Goal: Information Seeking & Learning: Learn about a topic

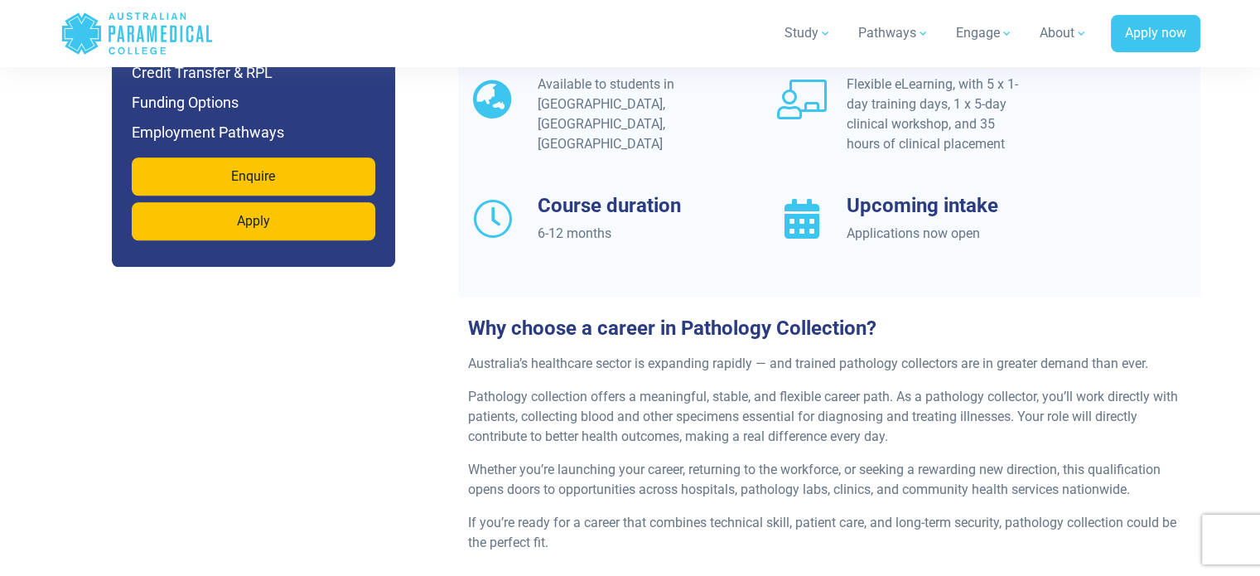
scroll to position [1574, 0]
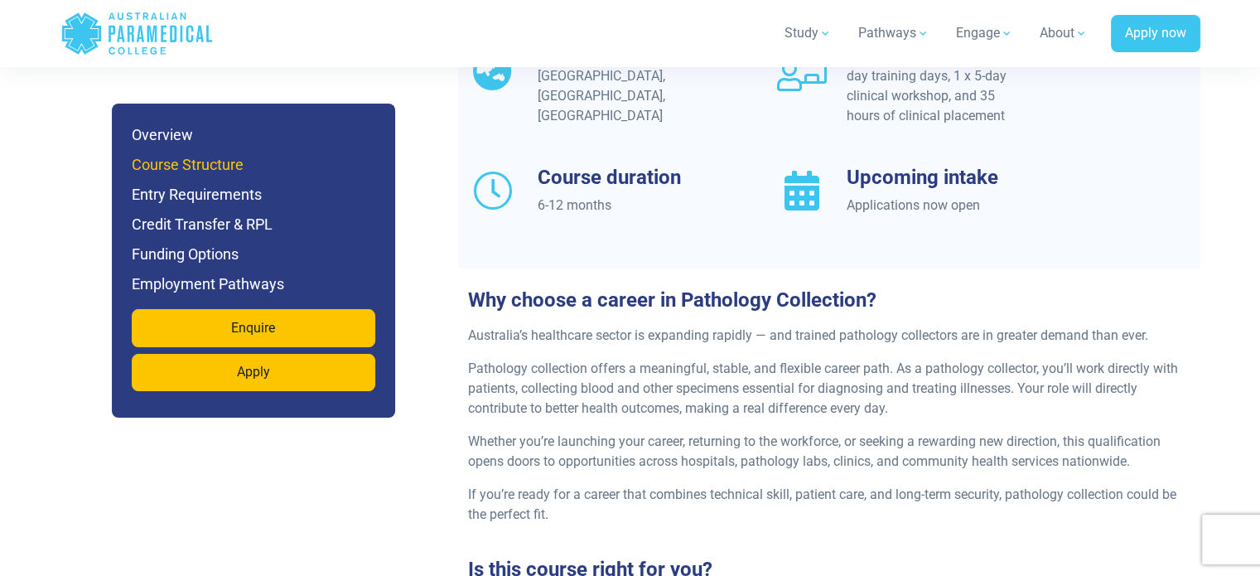
click at [165, 162] on h6 "Course Structure" at bounding box center [254, 164] width 244 height 23
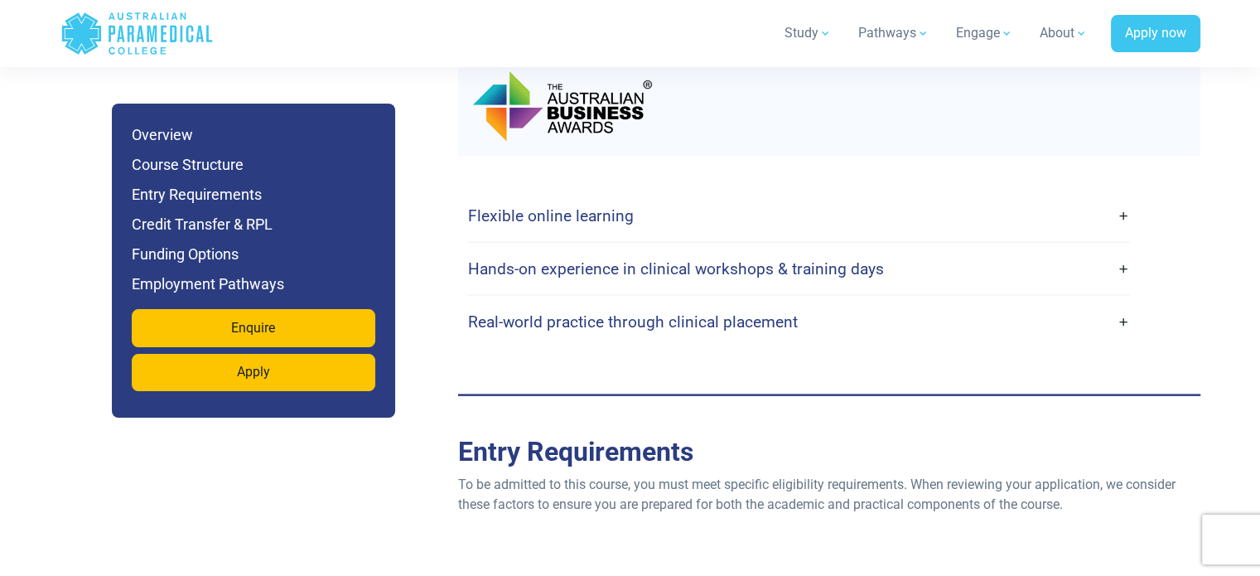
scroll to position [3746, 0]
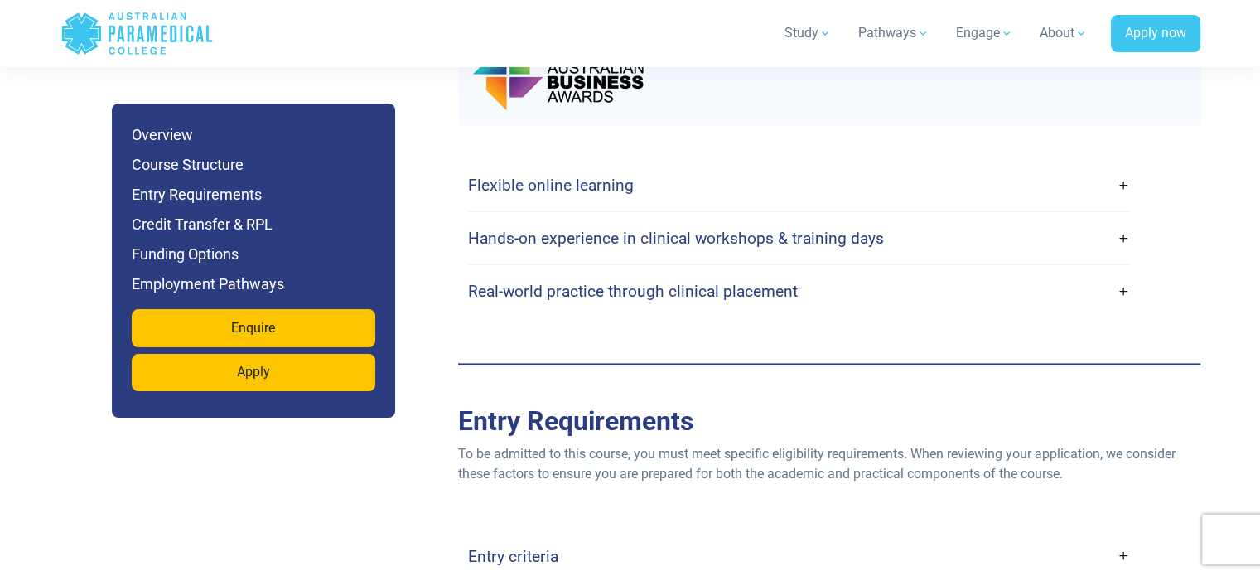
click at [603, 176] on h4 "Flexible online learning" at bounding box center [551, 185] width 166 height 19
click at [552, 176] on h4 "Flexible online learning" at bounding box center [551, 185] width 166 height 19
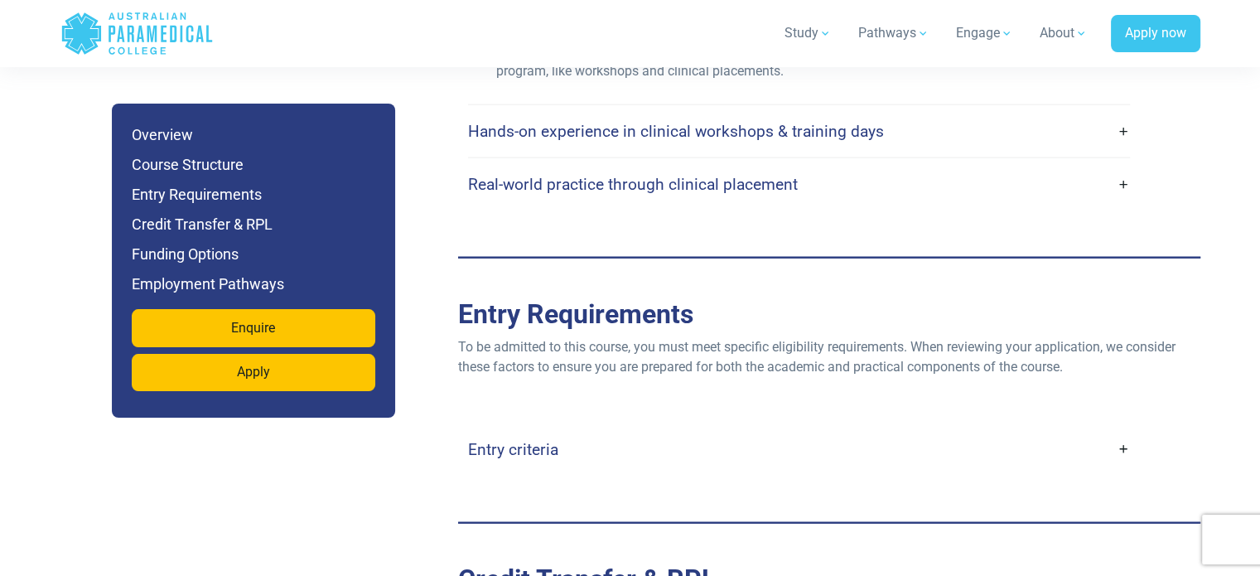
scroll to position [4077, 0]
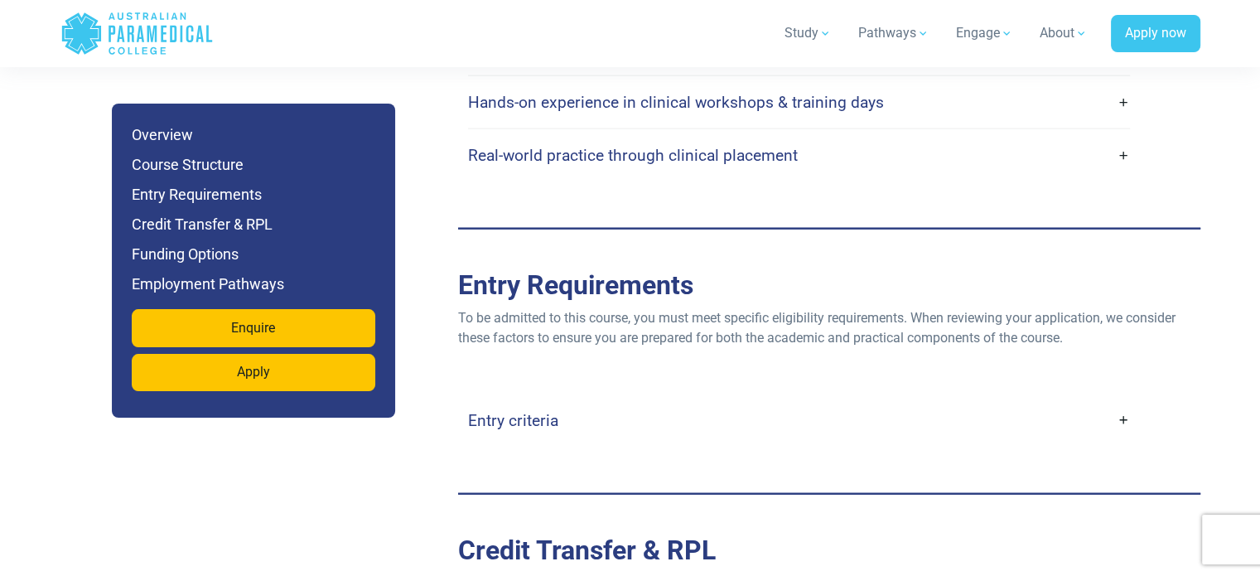
click at [490, 411] on h4 "Entry criteria" at bounding box center [513, 420] width 90 height 19
click at [527, 411] on h4 "Entry criteria" at bounding box center [513, 420] width 90 height 19
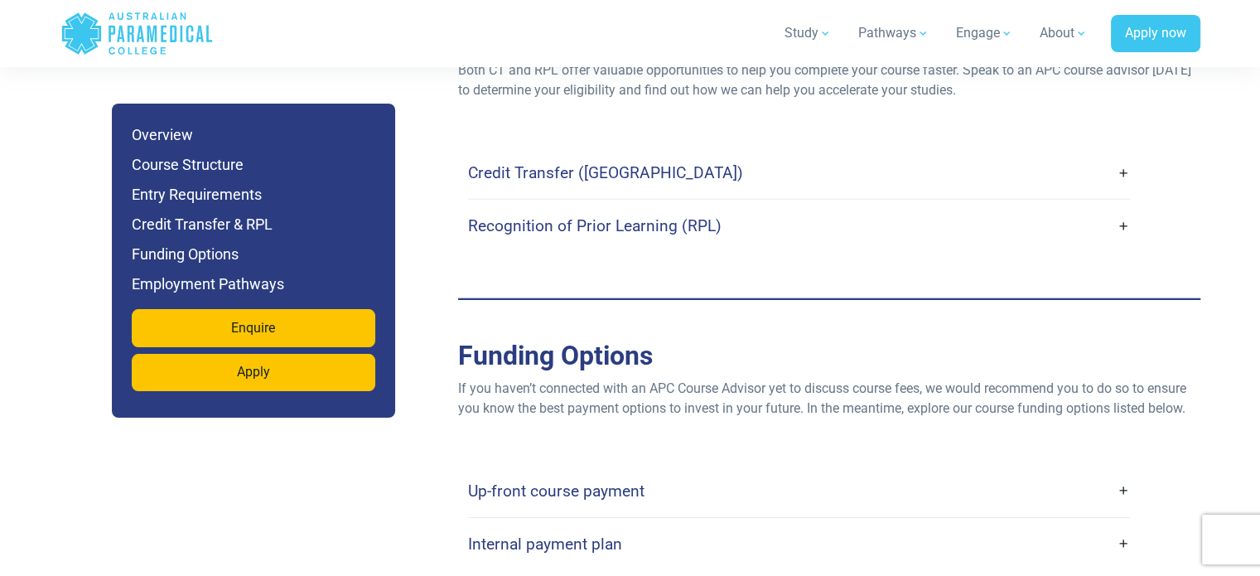
scroll to position [5154, 0]
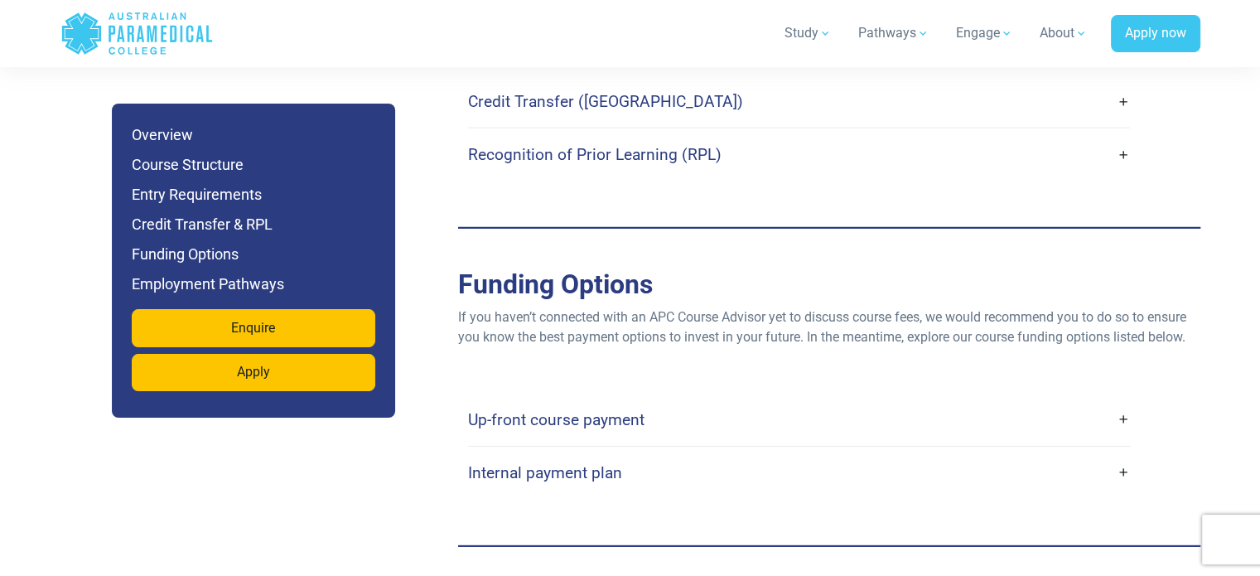
click at [540, 463] on h4 "Internal payment plan" at bounding box center [545, 472] width 154 height 19
click at [555, 463] on h4 "Internal payment plan" at bounding box center [545, 472] width 154 height 19
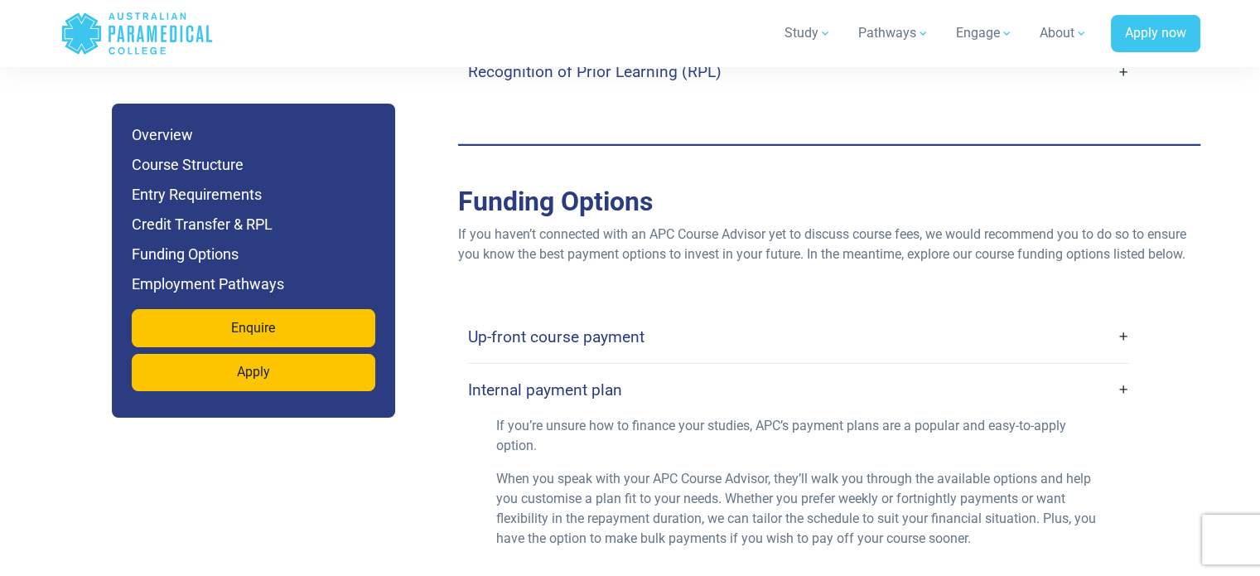
scroll to position [5320, 0]
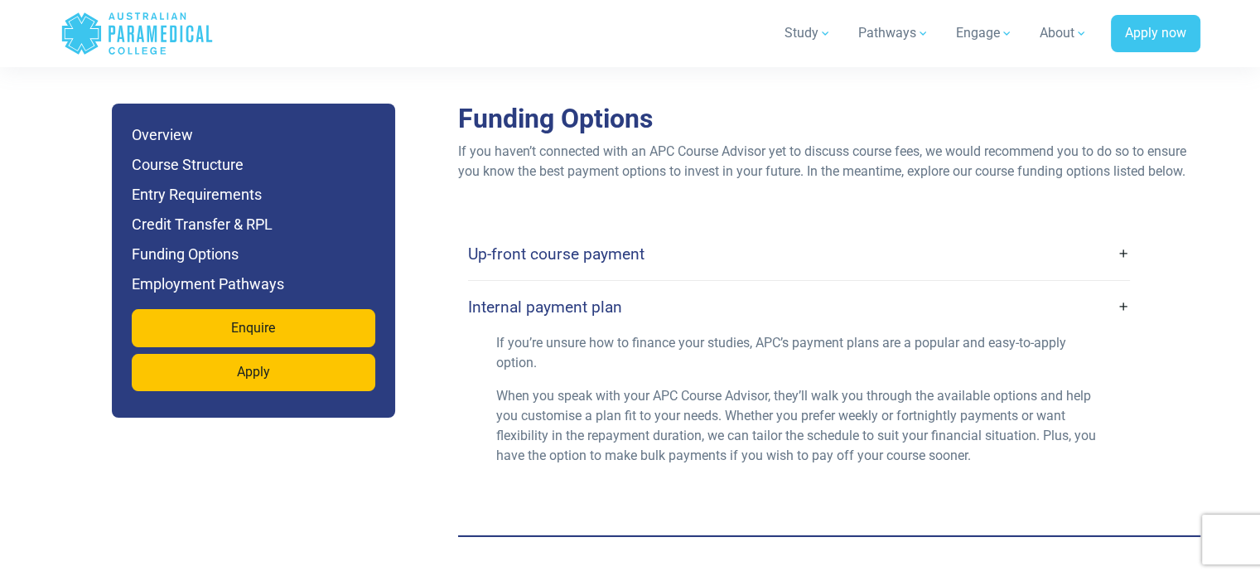
click at [524, 244] on h4 "Up-front course payment" at bounding box center [556, 253] width 176 height 19
click at [549, 244] on h4 "Up-front course payment" at bounding box center [556, 253] width 176 height 19
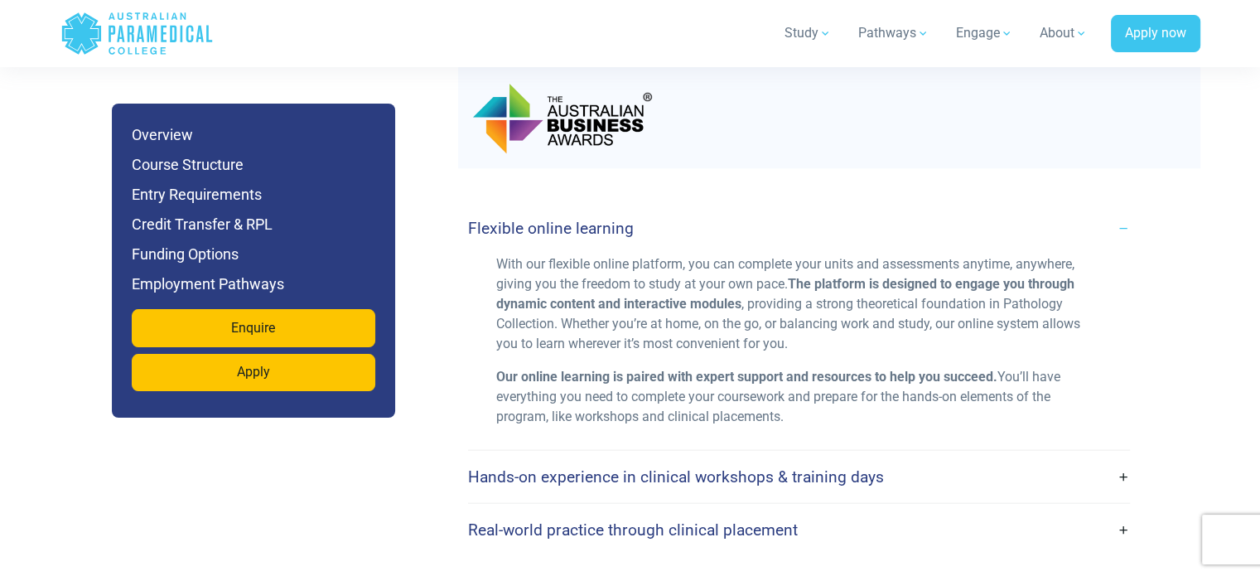
scroll to position [3580, 0]
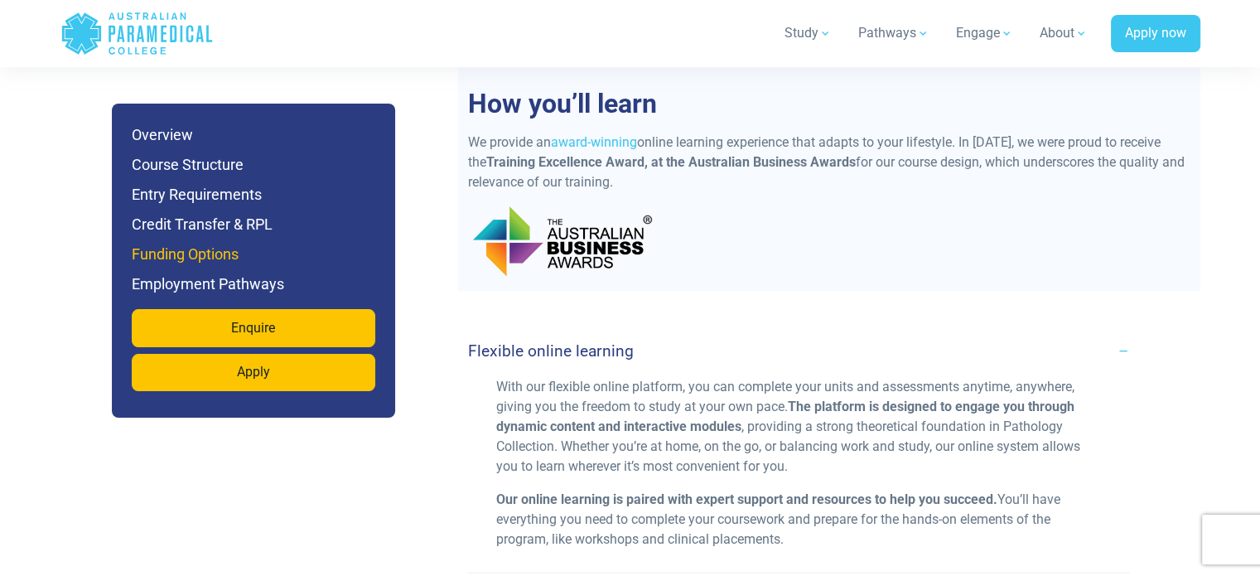
click at [199, 248] on h6 "Funding Options" at bounding box center [254, 254] width 244 height 23
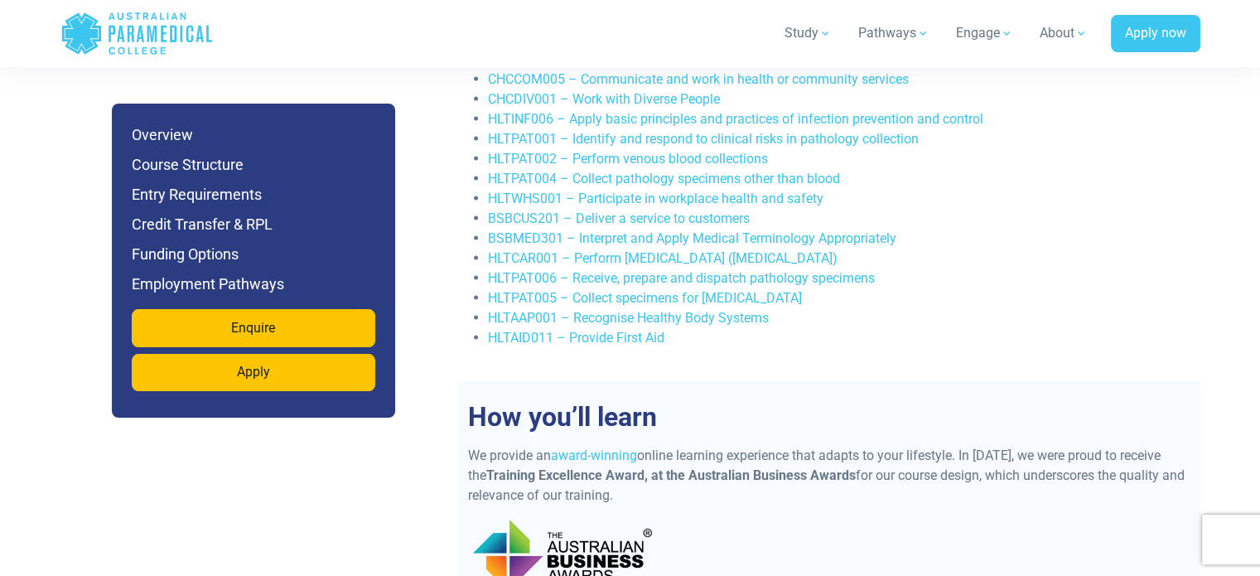
scroll to position [3080, 0]
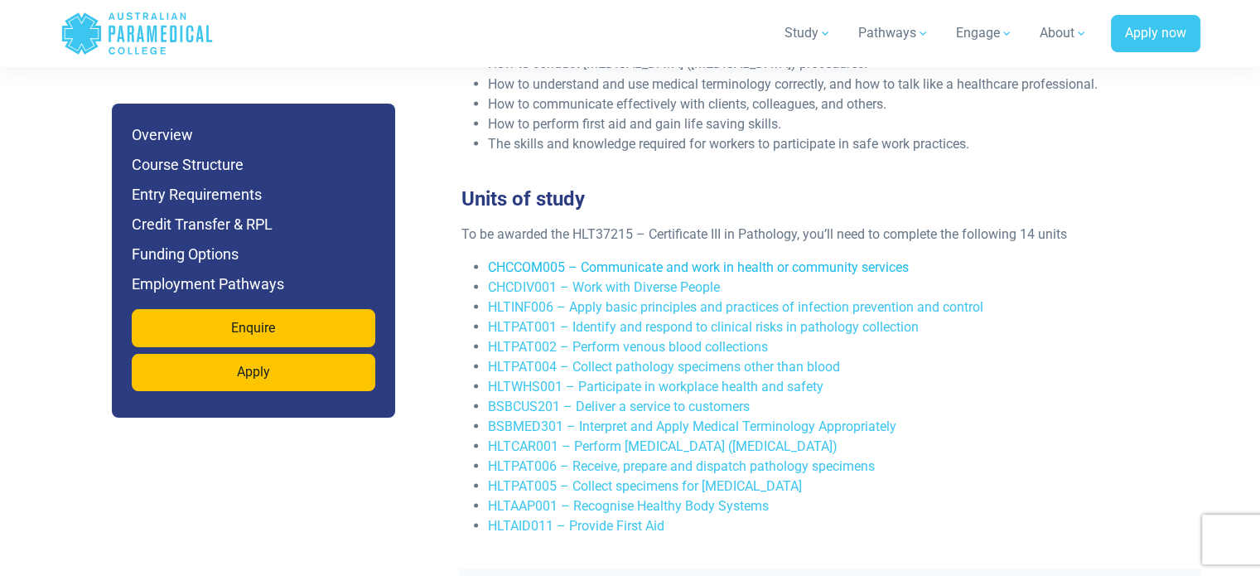
click at [642, 258] on link "CHCCOM005 – Communicate and work in health or community services" at bounding box center [698, 266] width 421 height 16
click at [630, 278] on link "CHCDIV001 – Work with Diverse People" at bounding box center [604, 286] width 232 height 16
click at [613, 517] on link "HLTAID011 – Provide First Aid" at bounding box center [576, 525] width 176 height 16
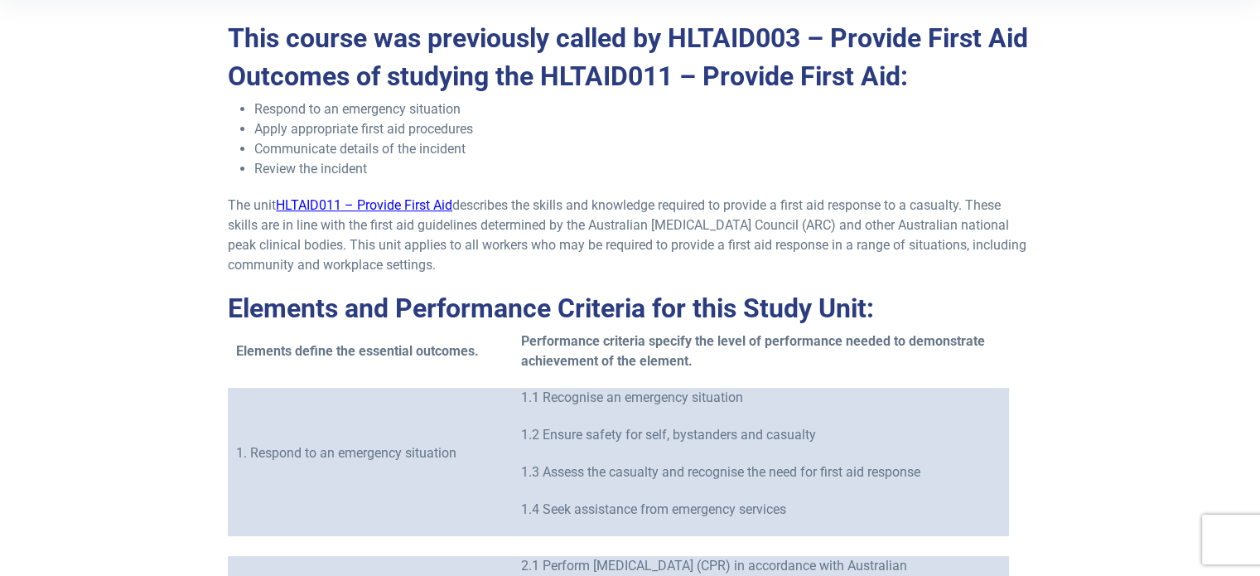
scroll to position [414, 0]
